Goal: Find specific page/section

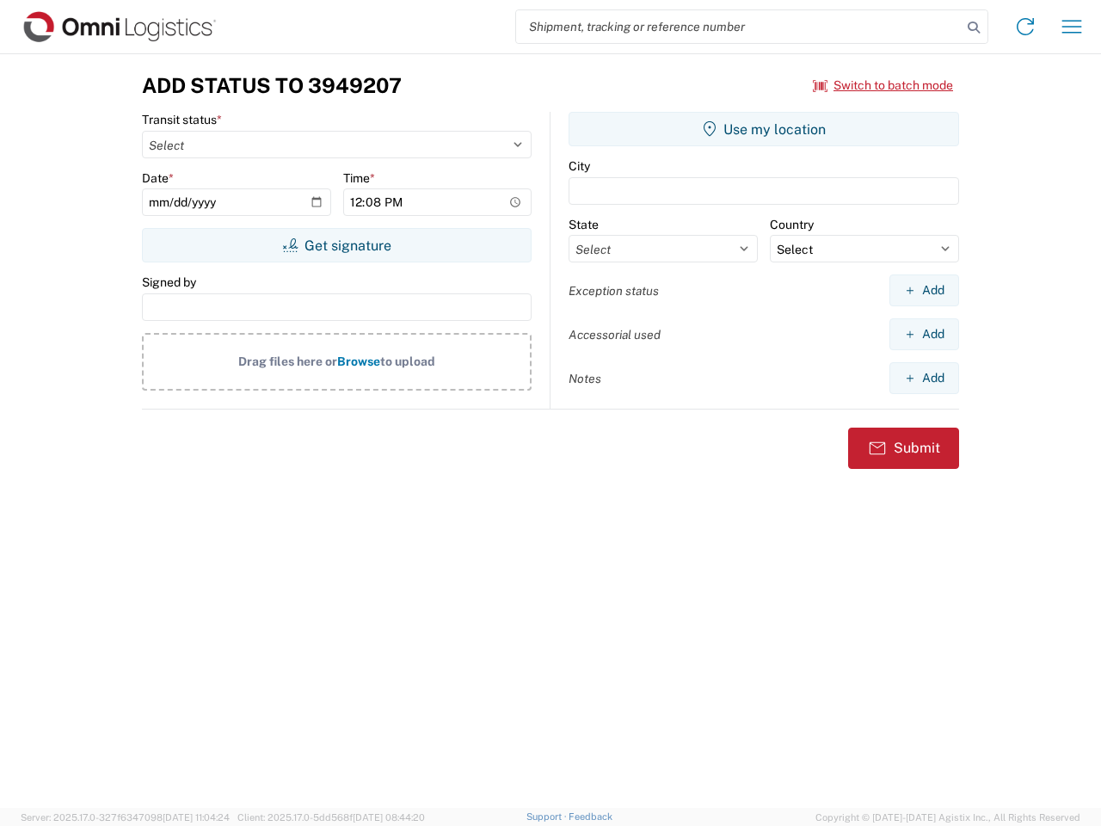
click at [739, 27] on input "search" at bounding box center [738, 26] width 445 height 33
click at [974, 28] on icon at bounding box center [974, 27] width 24 height 24
click at [1025, 27] on icon at bounding box center [1025, 27] width 28 height 28
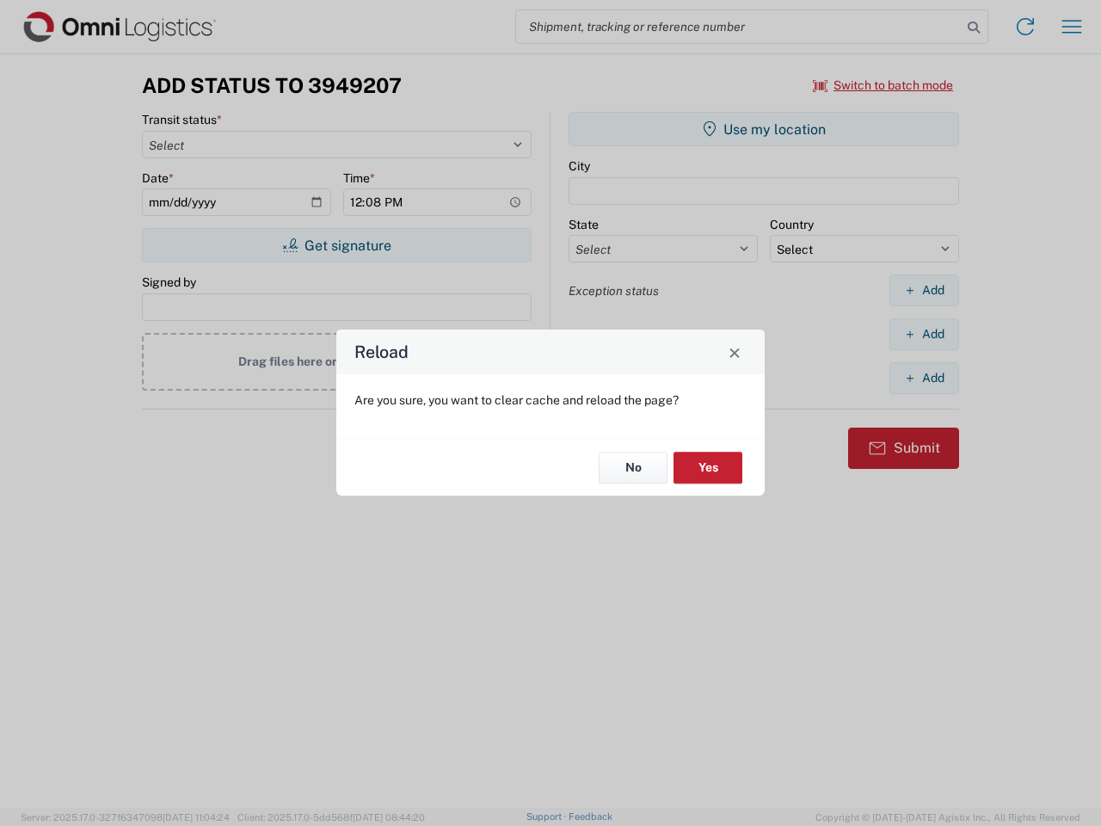
click at [883, 85] on div "Reload Are you sure, you want to clear cache and reload the page? No Yes" at bounding box center [550, 413] width 1101 height 826
click at [336, 245] on div "Reload Are you sure, you want to clear cache and reload the page? No Yes" at bounding box center [550, 413] width 1101 height 826
click at [764, 129] on div "Reload Are you sure, you want to clear cache and reload the page? No Yes" at bounding box center [550, 413] width 1101 height 826
click at [924, 290] on div "Reload Are you sure, you want to clear cache and reload the page? No Yes" at bounding box center [550, 413] width 1101 height 826
click at [924, 334] on div "Reload Are you sure, you want to clear cache and reload the page? No Yes" at bounding box center [550, 413] width 1101 height 826
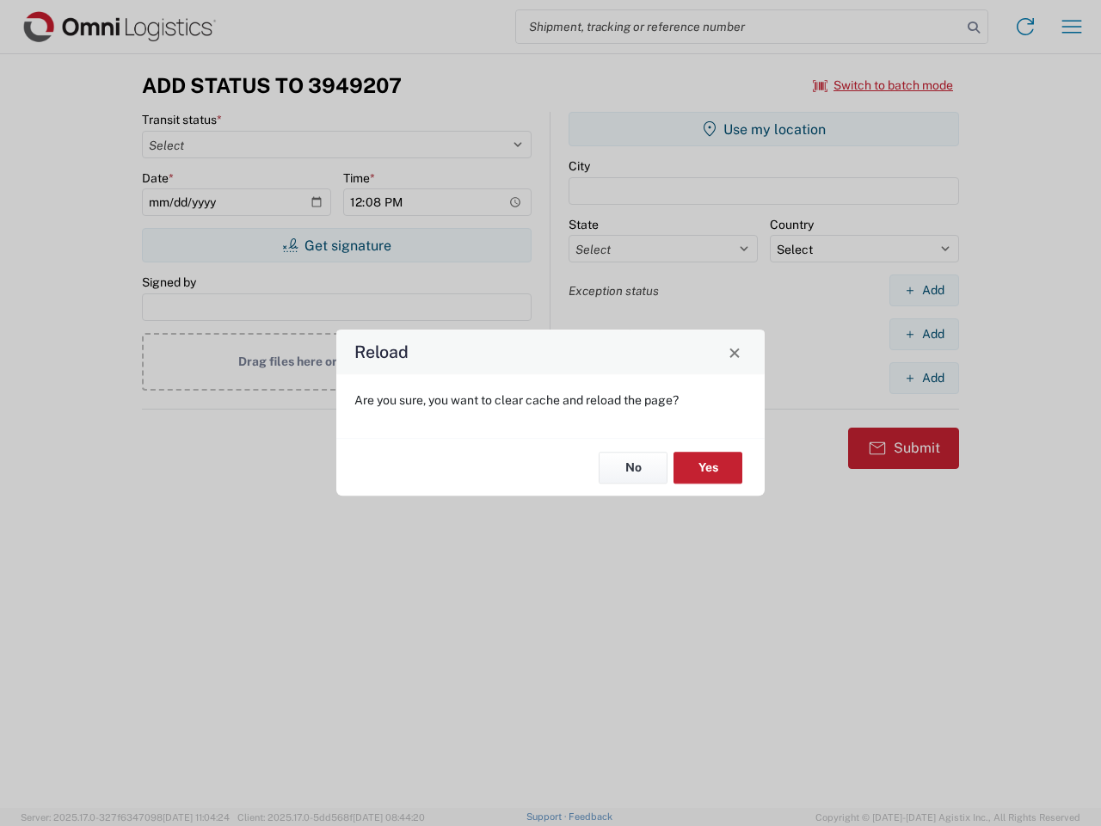
click at [924, 378] on div "Reload Are you sure, you want to clear cache and reload the page? No Yes" at bounding box center [550, 413] width 1101 height 826
